Goal: Task Accomplishment & Management: Use online tool/utility

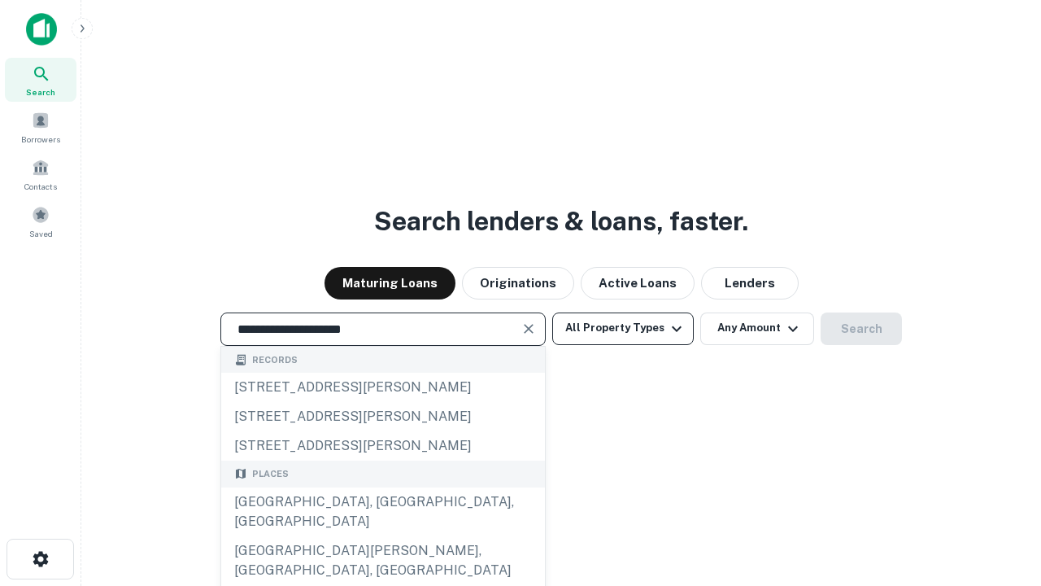
click at [382, 536] on div "Santa Monica, CA, USA" at bounding box center [383, 511] width 324 height 49
click at [623, 328] on button "All Property Types" at bounding box center [623, 328] width 142 height 33
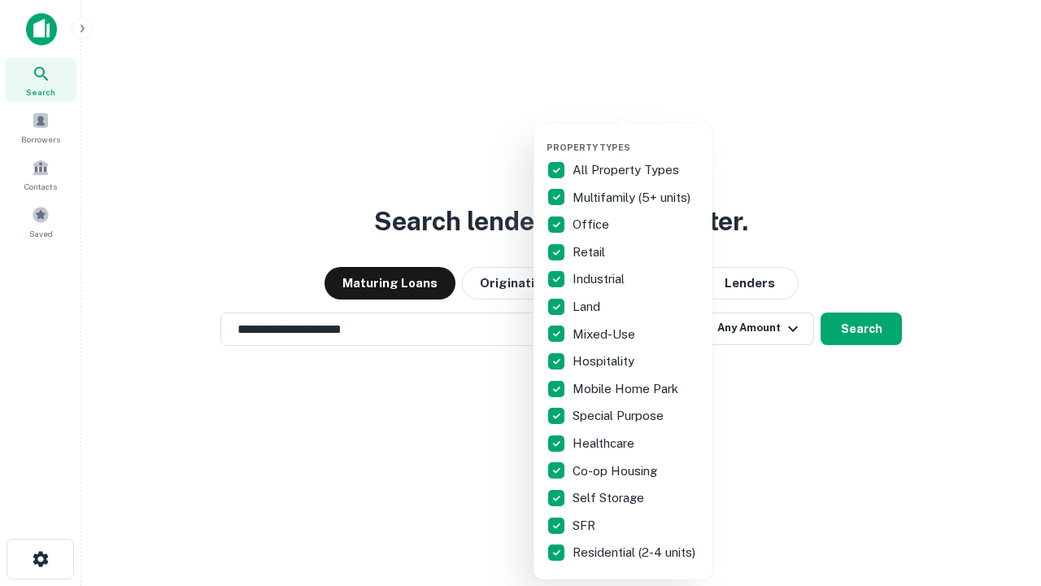
type input "**********"
click at [636, 137] on button "button" at bounding box center [636, 137] width 179 height 1
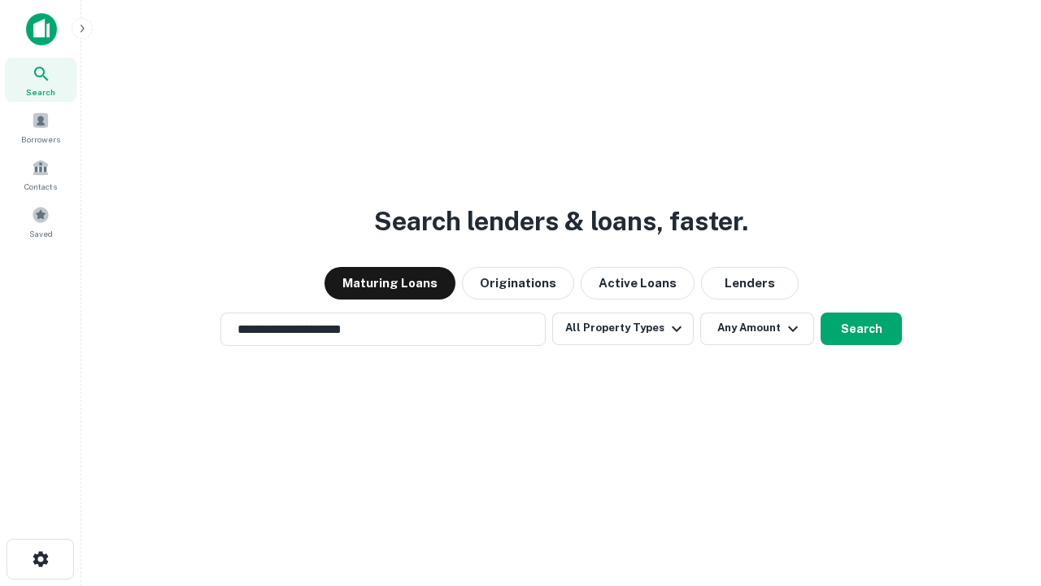
scroll to position [25, 0]
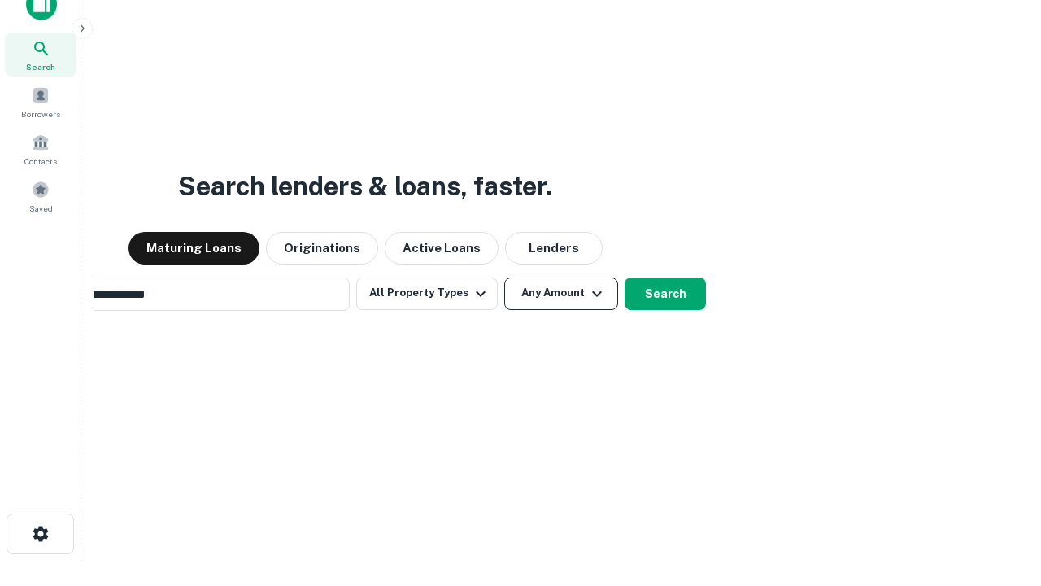
click at [504, 277] on button "Any Amount" at bounding box center [561, 293] width 114 height 33
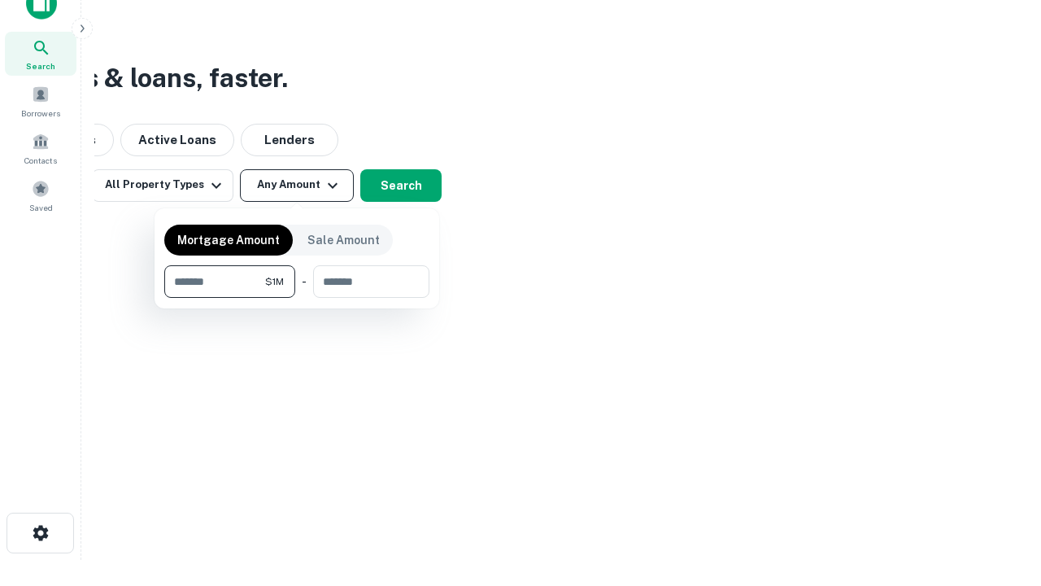
type input "*******"
click at [297, 298] on button "button" at bounding box center [296, 298] width 265 height 1
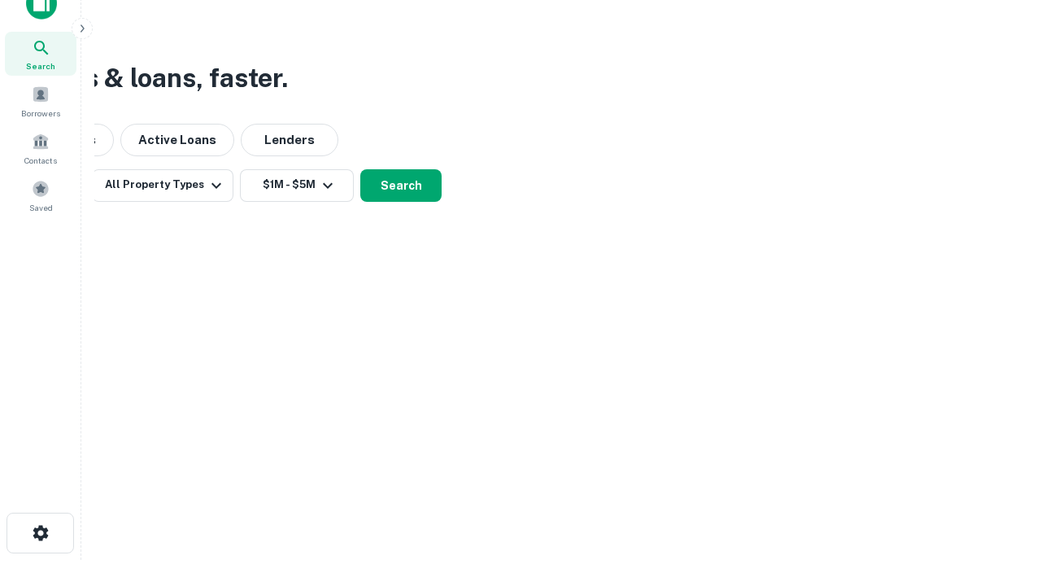
scroll to position [25, 0]
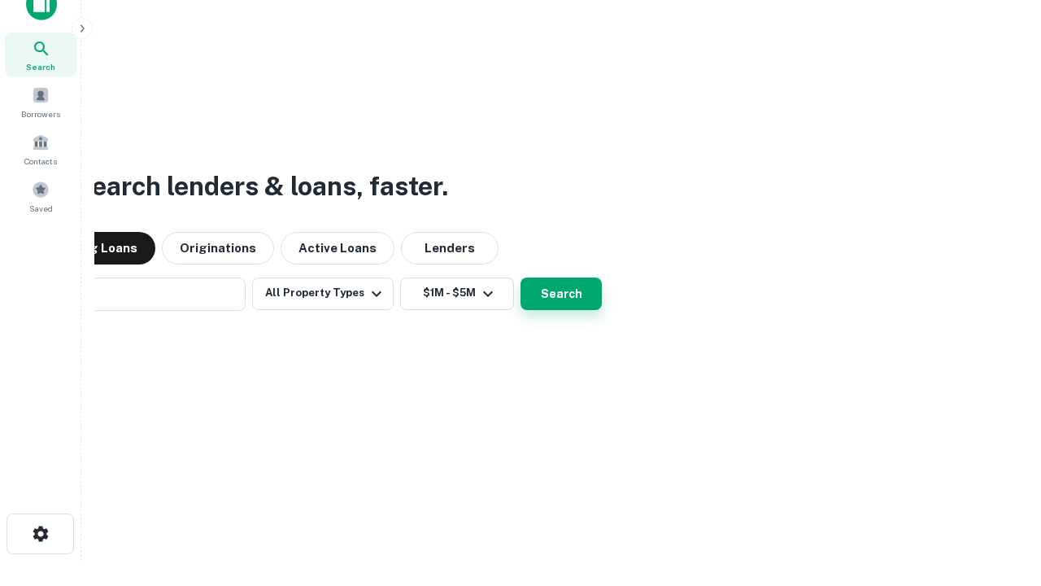
click at [521, 277] on button "Search" at bounding box center [561, 293] width 81 height 33
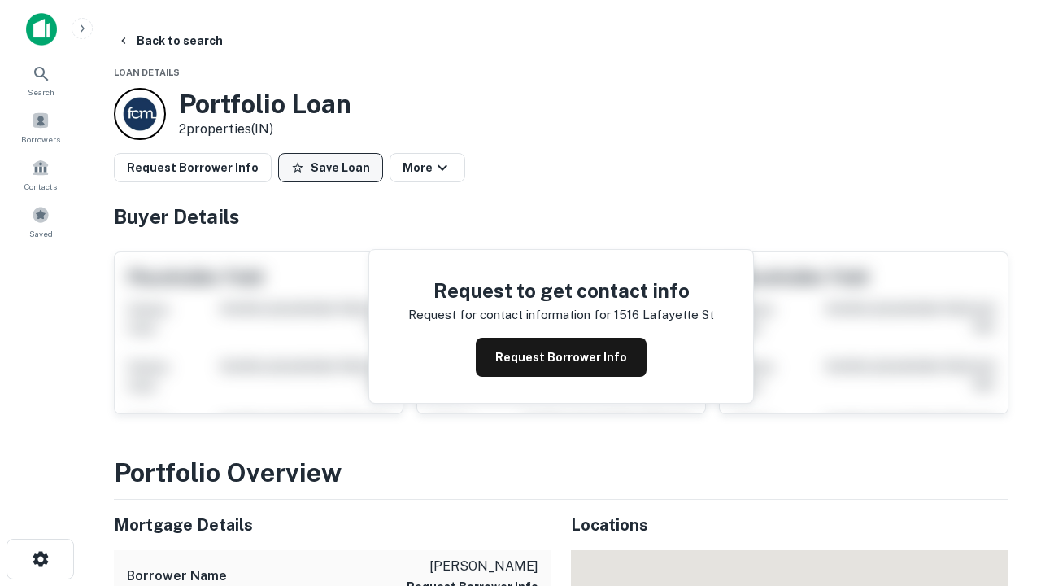
click at [330, 168] on button "Save Loan" at bounding box center [330, 167] width 105 height 29
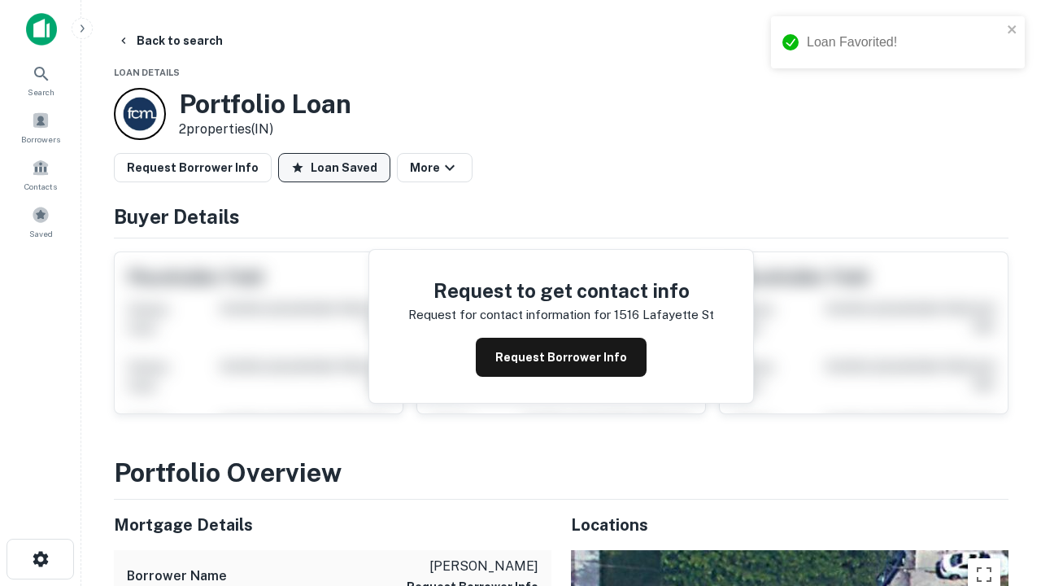
click at [334, 168] on button "Loan Saved" at bounding box center [334, 167] width 112 height 29
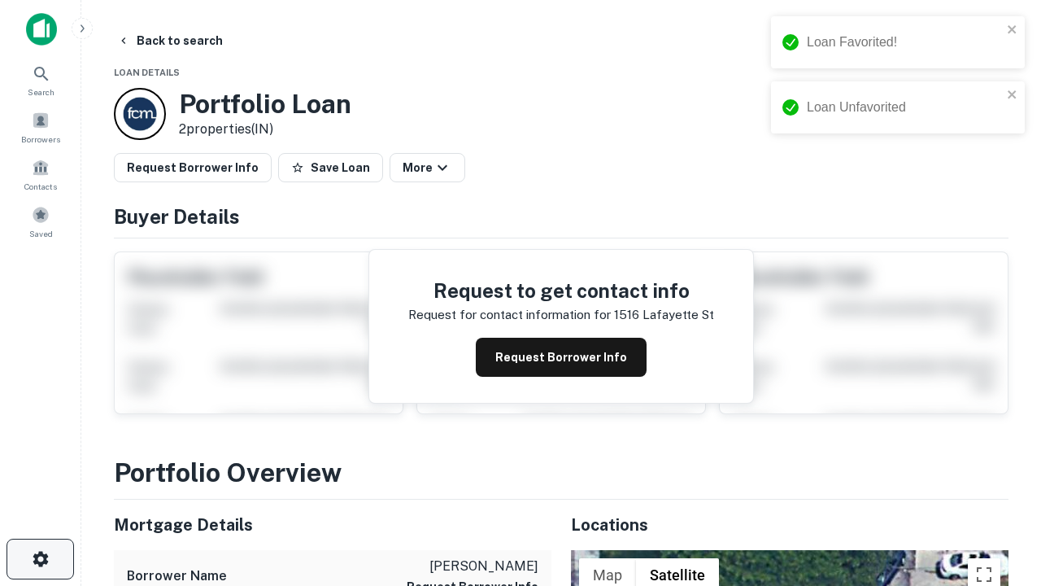
click at [40, 559] on icon "button" at bounding box center [41, 559] width 20 height 20
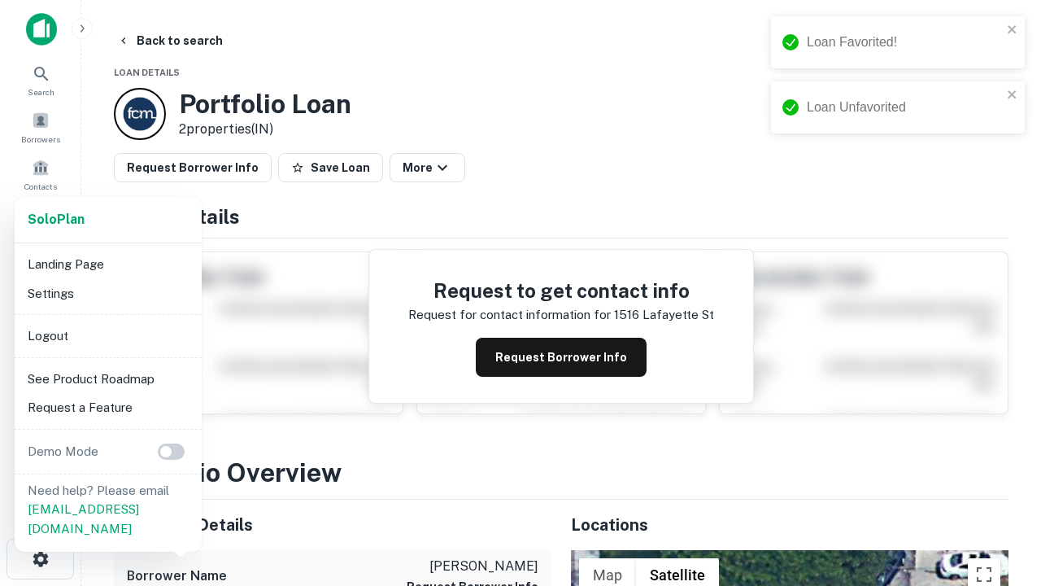
click at [107, 335] on li "Logout" at bounding box center [108, 335] width 174 height 29
